Goal: Check status: Verify the current state of an ongoing process or item

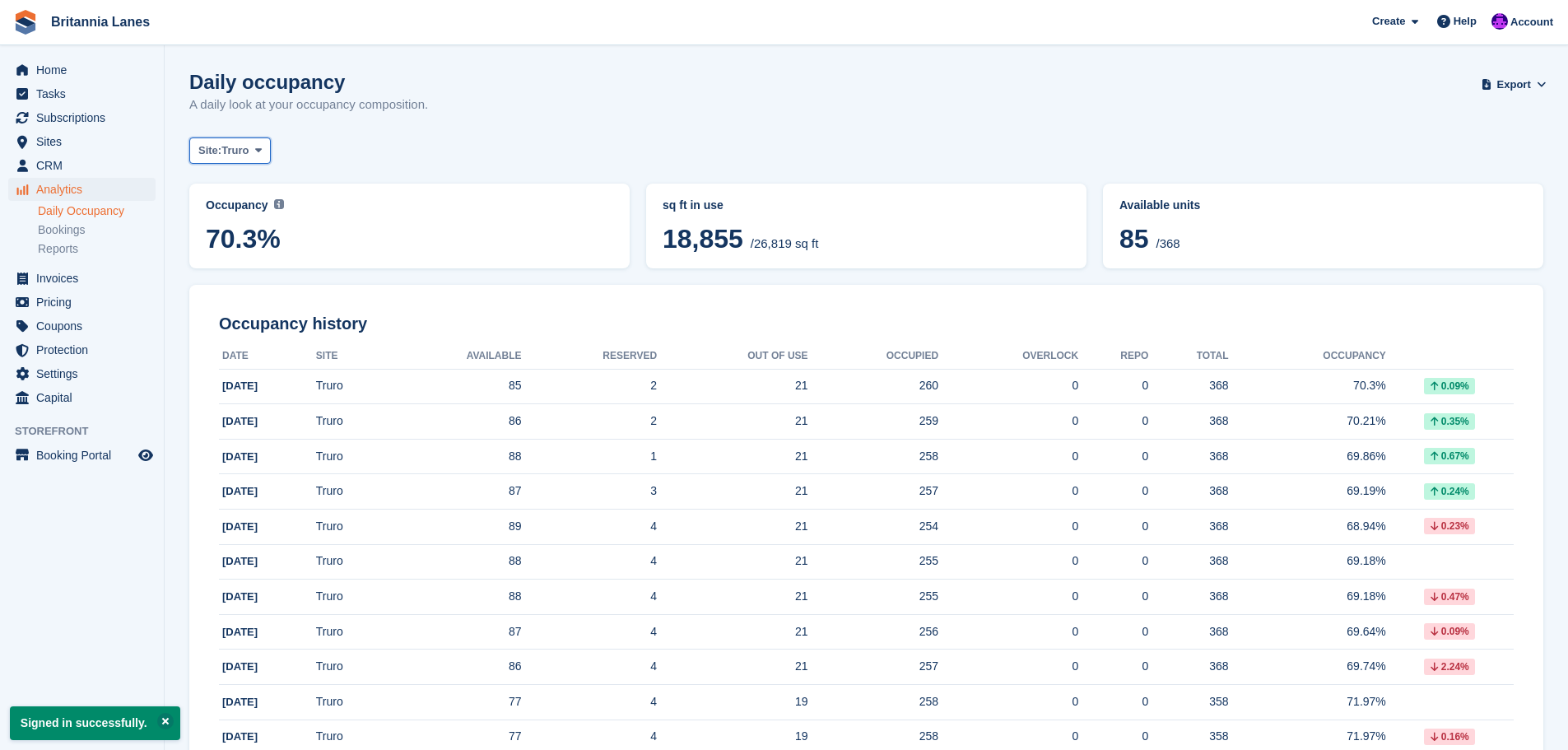
click at [233, 145] on span "Truro" at bounding box center [235, 151] width 27 height 17
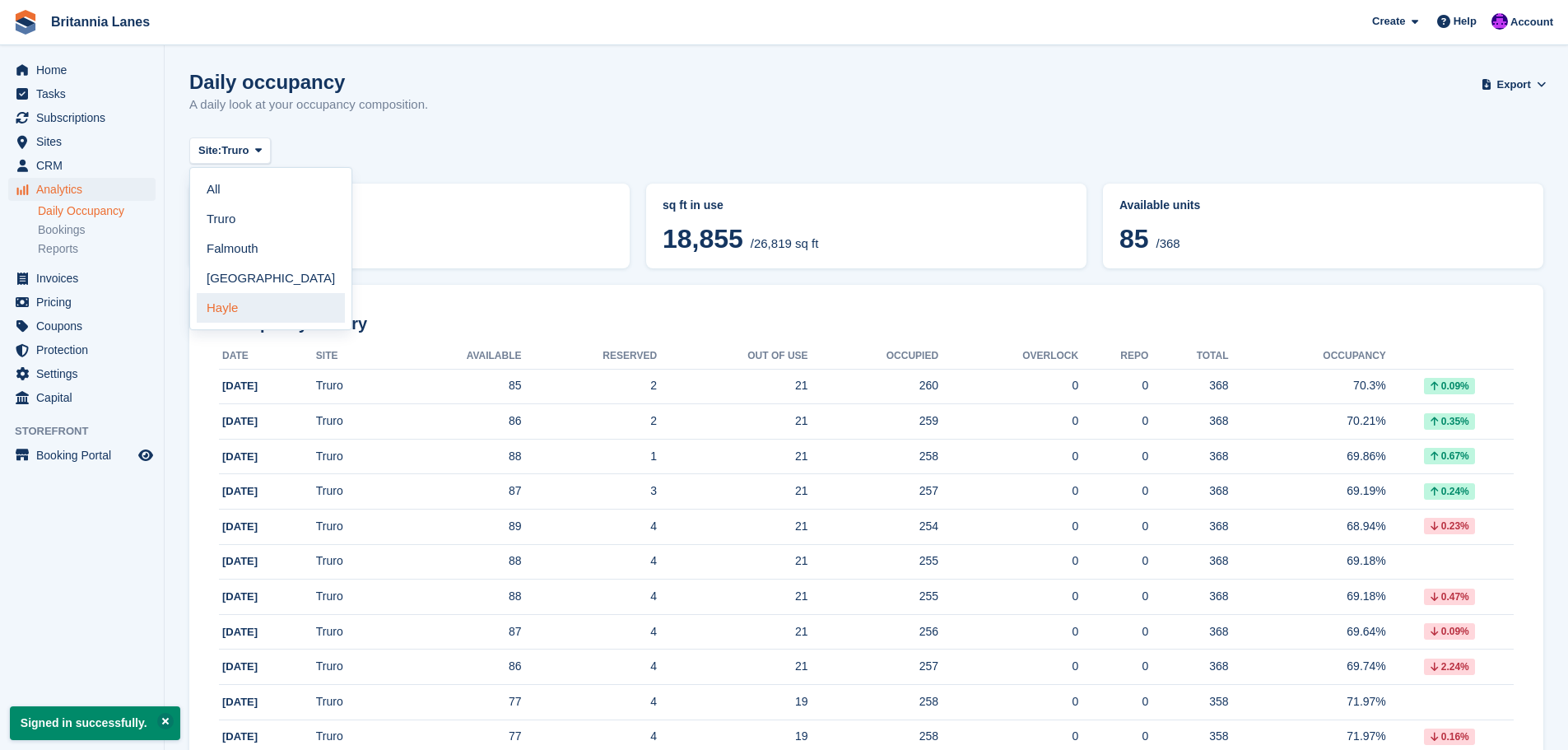
click at [223, 310] on link "Hayle" at bounding box center [270, 308] width 148 height 30
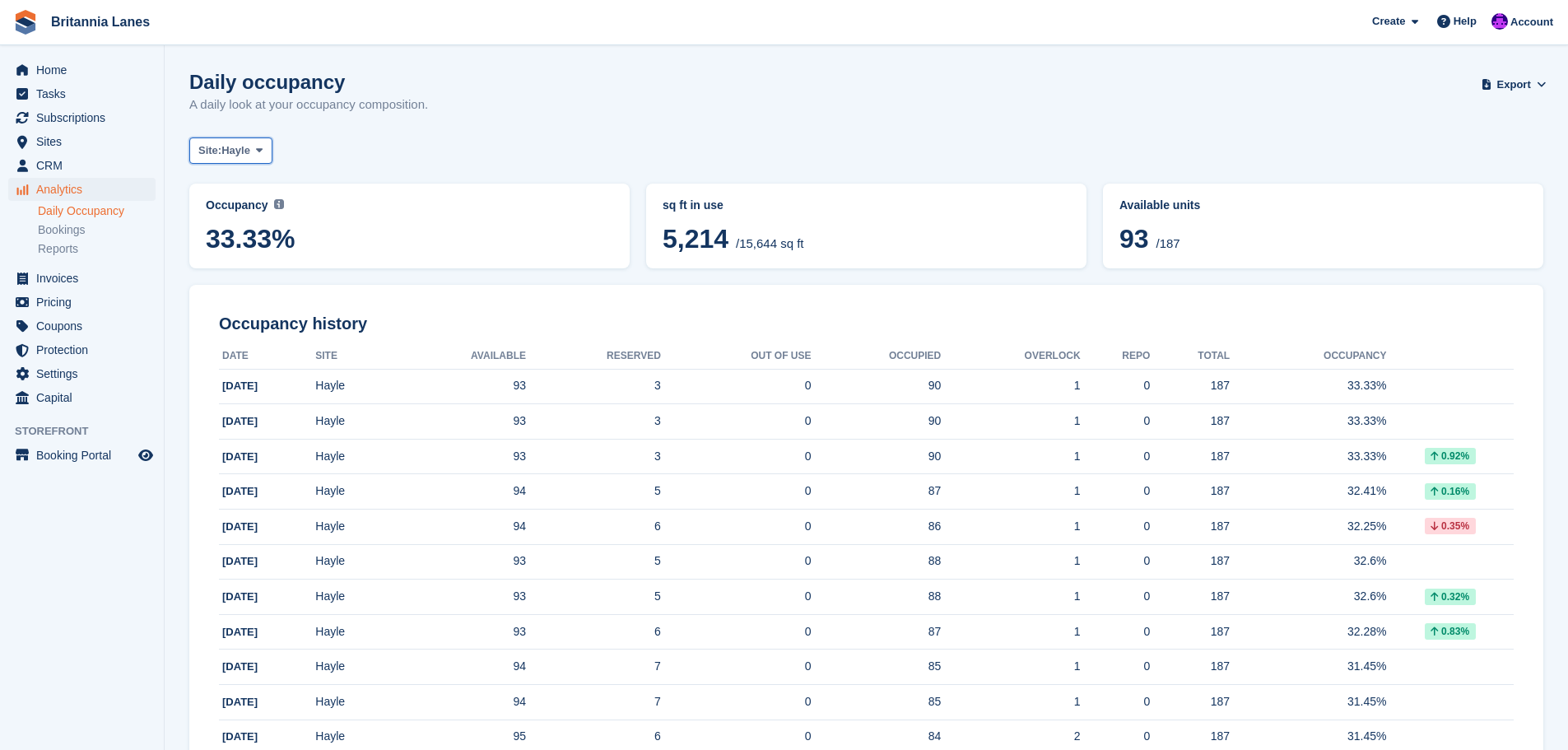
click at [242, 153] on span "Hayle" at bounding box center [236, 151] width 29 height 17
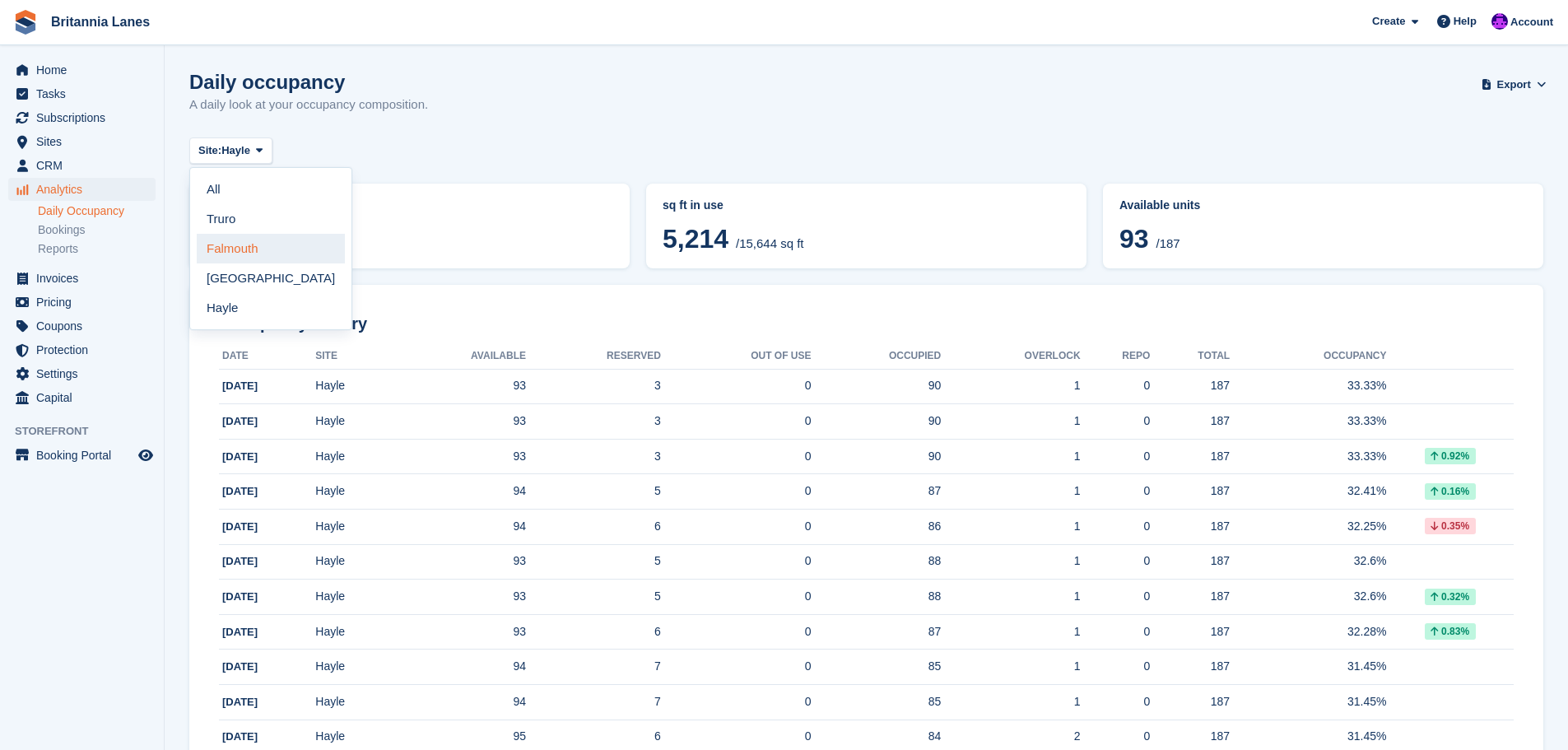
click at [227, 256] on link "Falmouth" at bounding box center [270, 249] width 148 height 30
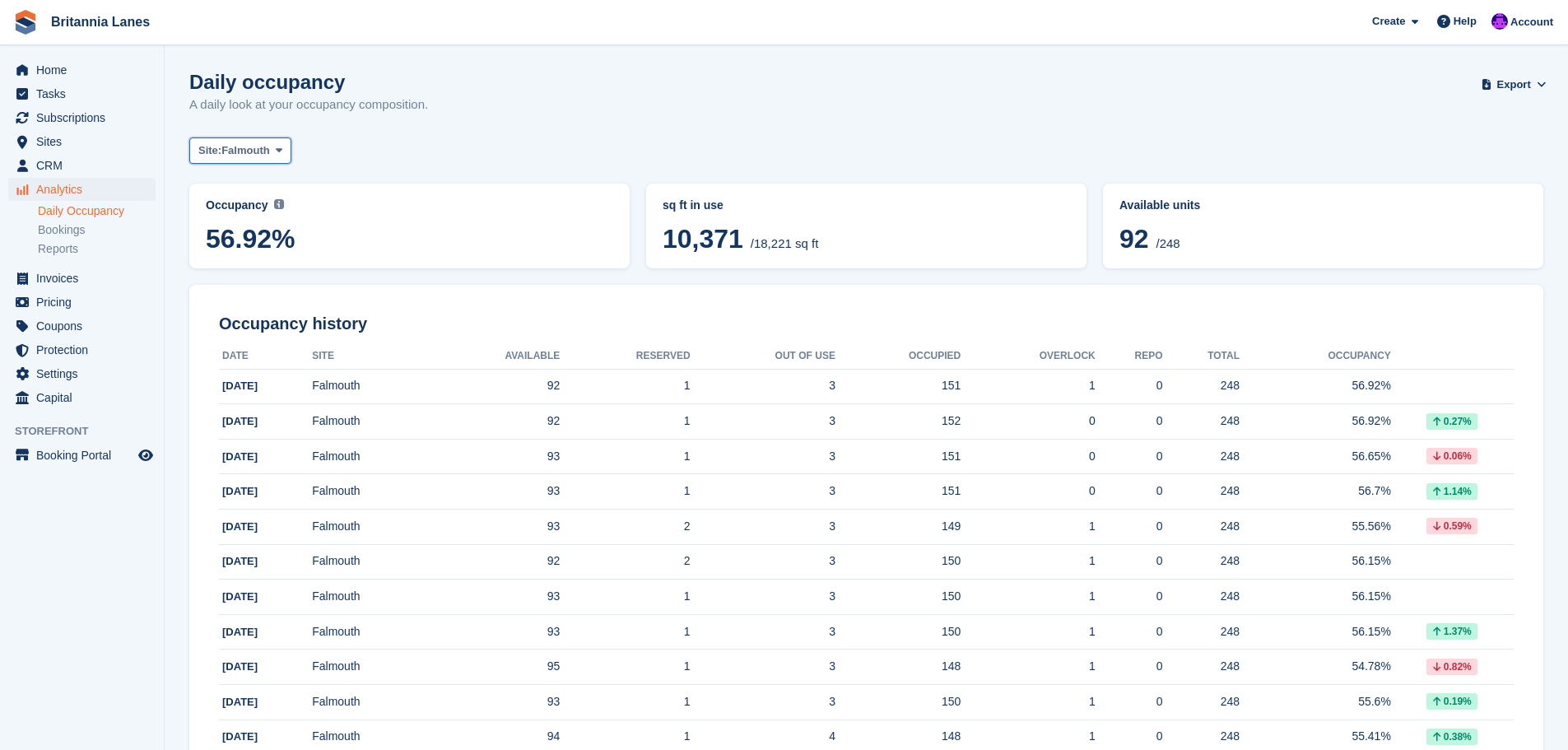
click at [265, 154] on span "Falmouth" at bounding box center [246, 151] width 48 height 17
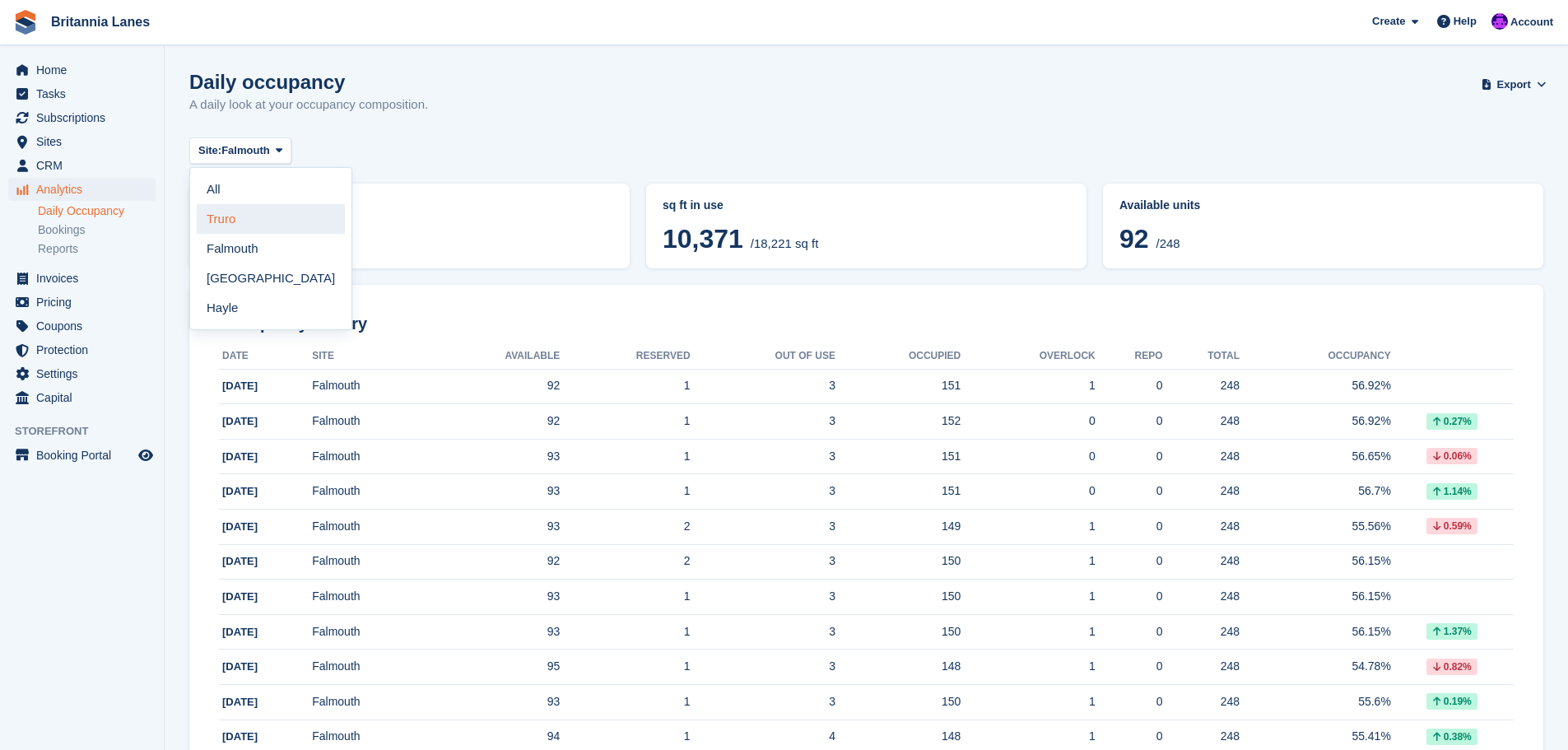
click at [210, 213] on link "Truro" at bounding box center [270, 219] width 148 height 30
